Goal: Navigation & Orientation: Find specific page/section

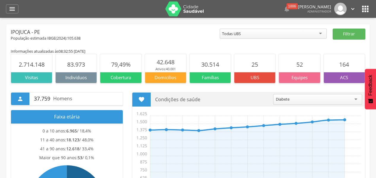
click at [366, 11] on icon "" at bounding box center [366, 9] width 10 height 10
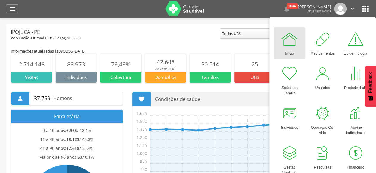
click at [183, 37] on div "População estimada IBGE( 2024 ): 105.638" at bounding box center [115, 38] width 209 height 5
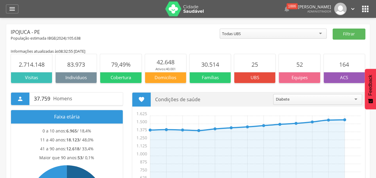
click at [321, 33] on div "Todas UBS" at bounding box center [273, 34] width 107 height 10
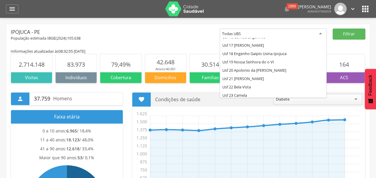
scroll to position [157, 0]
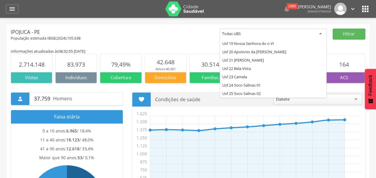
click at [364, 55] on section "164" at bounding box center [344, 63] width 41 height 18
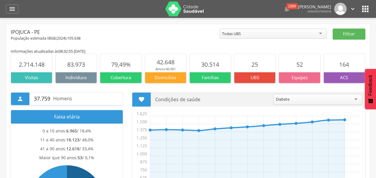
click at [366, 12] on icon "" at bounding box center [366, 9] width 10 height 10
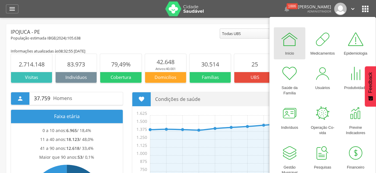
click at [172, 37] on div "População estimada IBGE( 2024 ): 105.638" at bounding box center [115, 38] width 209 height 5
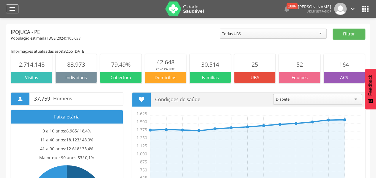
click at [16, 11] on div "" at bounding box center [12, 8] width 12 height 9
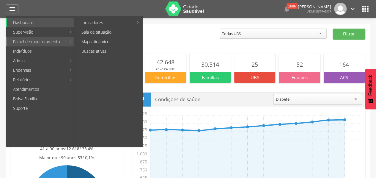
click at [51, 44] on link "Painel de monitoramento" at bounding box center [36, 42] width 59 height 10
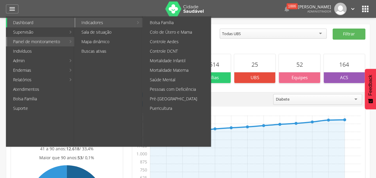
click at [97, 24] on link "Indicadores" at bounding box center [105, 23] width 58 height 10
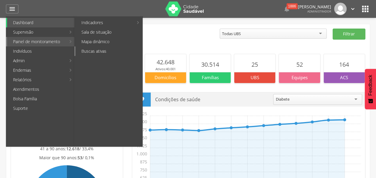
click at [101, 52] on link "Buscas ativas" at bounding box center [109, 51] width 67 height 10
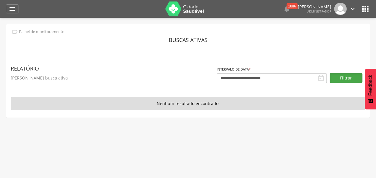
click at [346, 80] on button "Filtrar" at bounding box center [346, 78] width 33 height 10
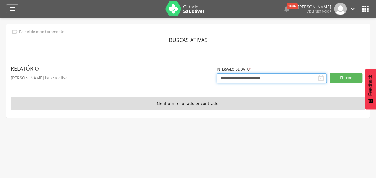
click at [291, 79] on body " Dashboard Supervisão Produtividade Mapa da cidade Mapa de cobertura Ranking A…" at bounding box center [188, 89] width 376 height 178
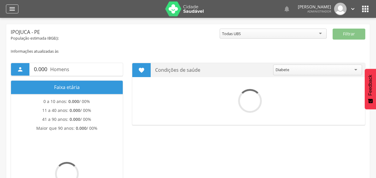
click at [10, 8] on icon "" at bounding box center [12, 8] width 7 height 7
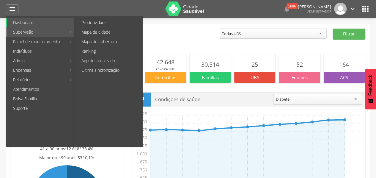
click at [59, 33] on link "Supervisão" at bounding box center [36, 32] width 59 height 10
click at [56, 46] on link "Indivíduos" at bounding box center [41, 51] width 68 height 10
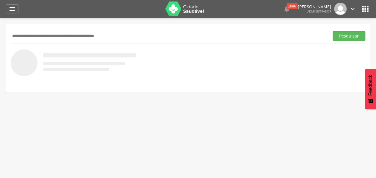
click at [53, 40] on input "text" at bounding box center [169, 36] width 316 height 10
click at [9, 12] on icon "" at bounding box center [12, 8] width 7 height 7
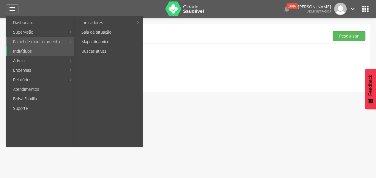
click at [36, 41] on link "Painel de monitoramento" at bounding box center [36, 42] width 59 height 10
click at [99, 32] on link "Sala de situação" at bounding box center [109, 32] width 67 height 10
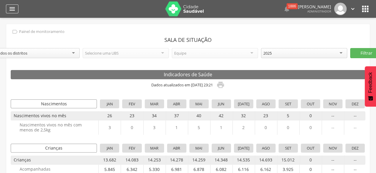
click at [16, 10] on div "" at bounding box center [12, 8] width 12 height 9
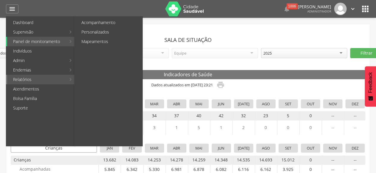
click at [19, 82] on link "Relatórios" at bounding box center [36, 80] width 59 height 10
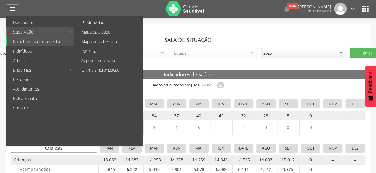
click at [20, 33] on link "Supervisão" at bounding box center [36, 32] width 59 height 10
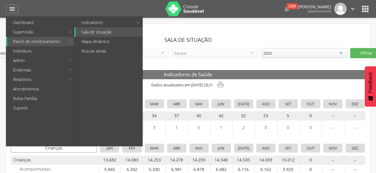
click at [22, 44] on link "Painel de monitoramento" at bounding box center [36, 42] width 59 height 10
click at [89, 44] on link "Mapa dinâmico" at bounding box center [109, 42] width 67 height 10
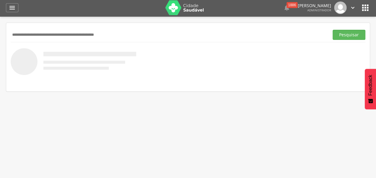
scroll to position [3, 0]
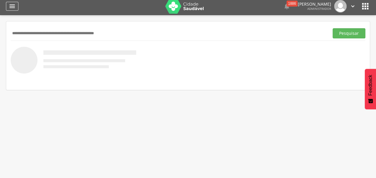
click at [13, 9] on icon "" at bounding box center [12, 6] width 7 height 7
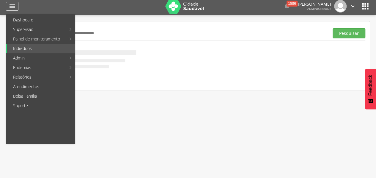
scroll to position [0, 0]
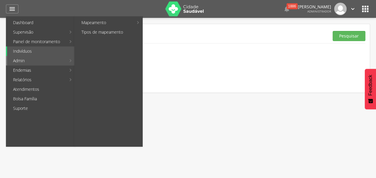
click at [14, 61] on link "Admin" at bounding box center [36, 61] width 59 height 10
click at [18, 61] on link "Admin" at bounding box center [36, 61] width 59 height 10
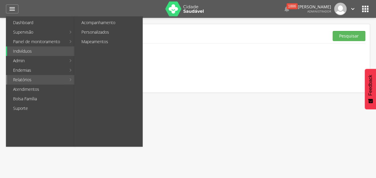
click at [16, 82] on link "Relatórios" at bounding box center [36, 80] width 59 height 10
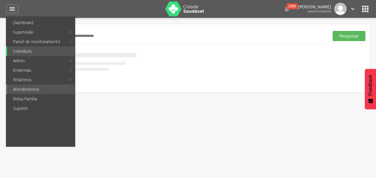
click at [14, 90] on link "Atendimentos" at bounding box center [41, 89] width 68 height 10
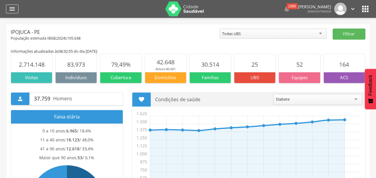
click at [10, 11] on icon "" at bounding box center [12, 8] width 7 height 7
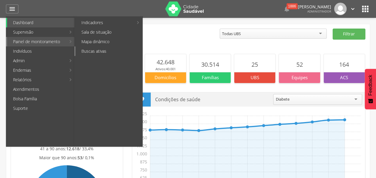
click at [106, 47] on link "Buscas ativas" at bounding box center [109, 51] width 67 height 10
type input "**********"
